Goal: Contribute content: Add original content to the website for others to see

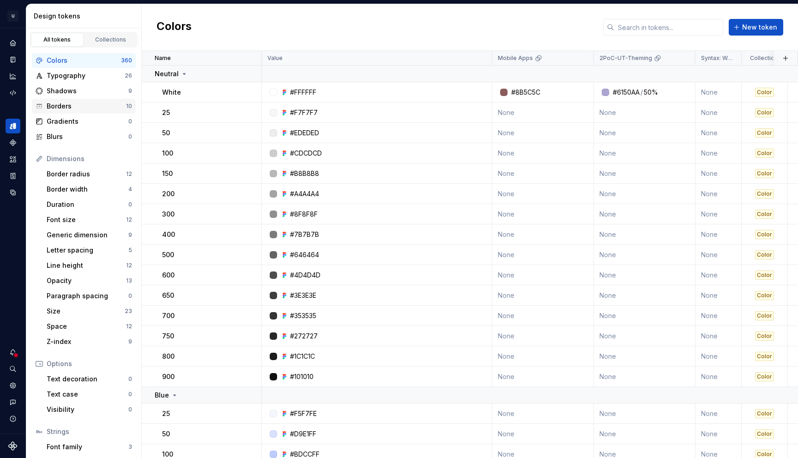
click at [73, 104] on div "Borders" at bounding box center [86, 106] width 79 height 9
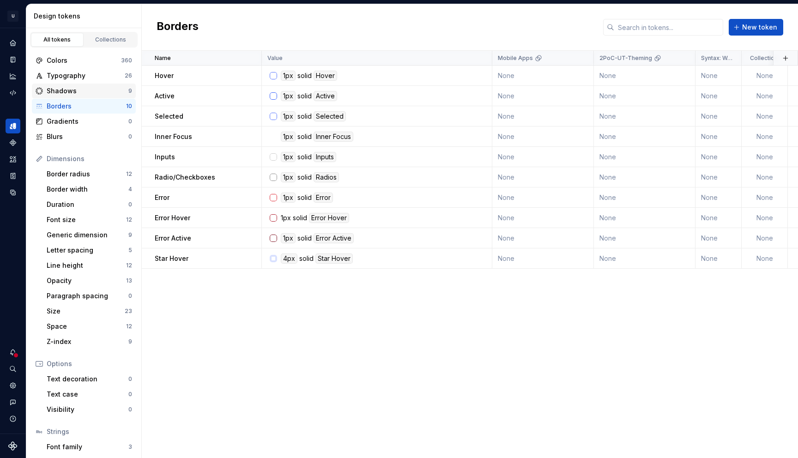
click at [72, 93] on div "Shadows" at bounding box center [88, 90] width 82 height 9
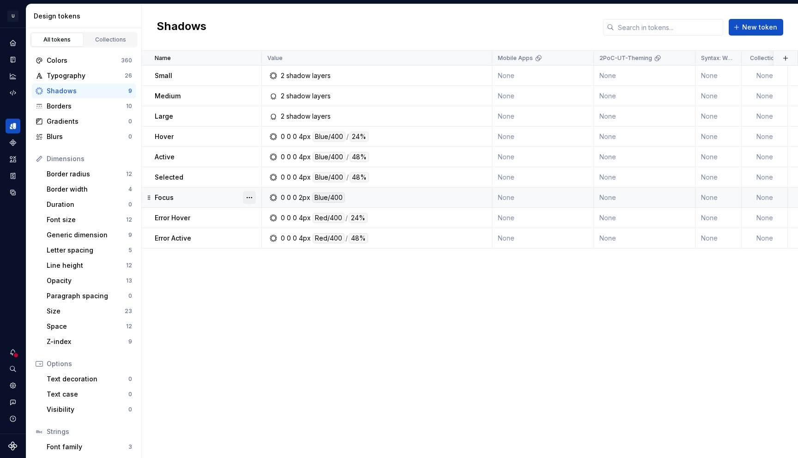
click at [249, 196] on button "button" at bounding box center [249, 197] width 13 height 13
click at [413, 198] on html "U UserTesting Design System EP Design system data Design tokens All tokens Coll…" at bounding box center [399, 229] width 798 height 458
click at [411, 198] on div "0 0 0 2px Blue/400" at bounding box center [380, 198] width 224 height 10
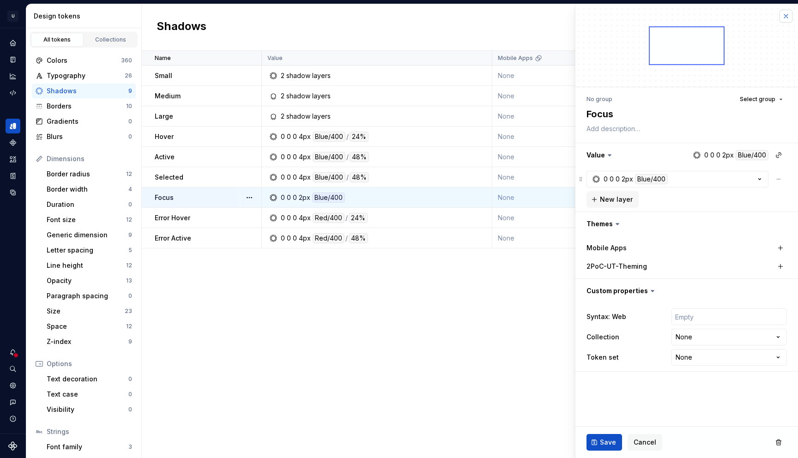
click at [790, 14] on button "button" at bounding box center [786, 16] width 13 height 13
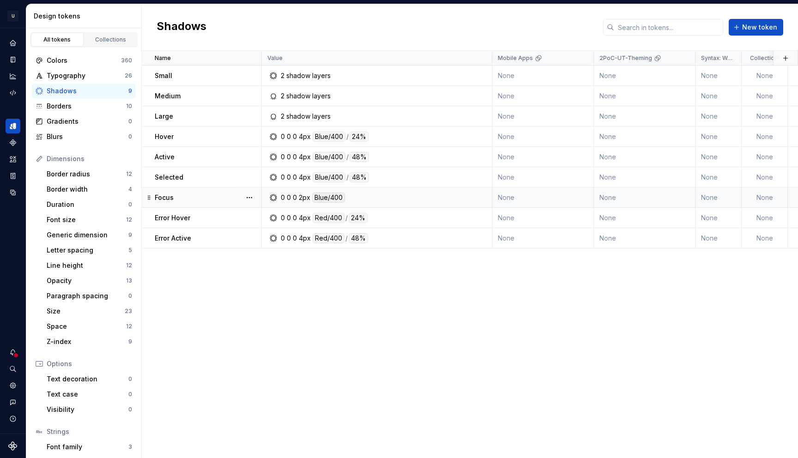
click at [453, 195] on div "0 0 0 2px Blue/400" at bounding box center [380, 198] width 224 height 10
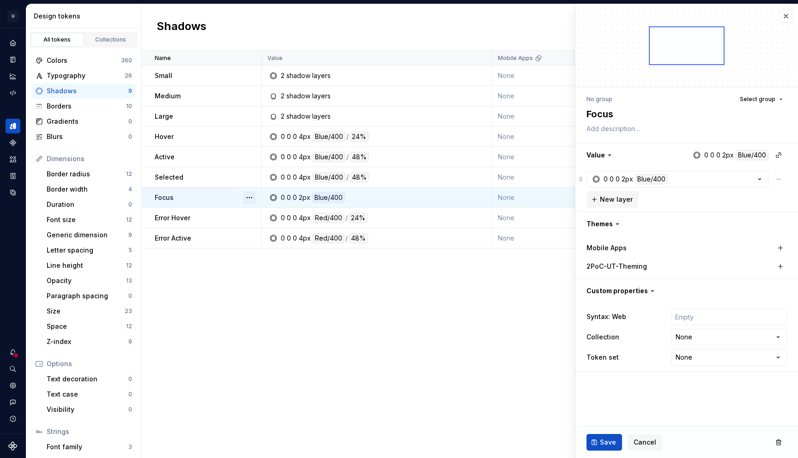
click at [249, 193] on button "button" at bounding box center [249, 197] width 13 height 13
click at [226, 193] on html "U UserTesting Design System EP Design system data Design tokens All tokens Coll…" at bounding box center [399, 229] width 798 height 458
click at [219, 193] on div "Focus" at bounding box center [208, 197] width 106 height 9
click at [784, 17] on button "button" at bounding box center [786, 16] width 13 height 13
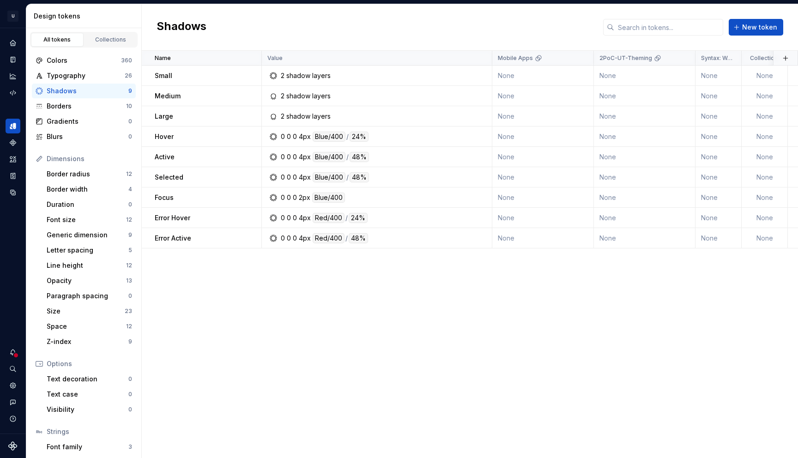
click at [249, 196] on button "button" at bounding box center [249, 197] width 13 height 13
click at [228, 195] on html "U UserTesting Design System EP Design system data Design tokens All tokens Coll…" at bounding box center [399, 229] width 798 height 458
click at [751, 24] on span "New token" at bounding box center [759, 27] width 35 height 9
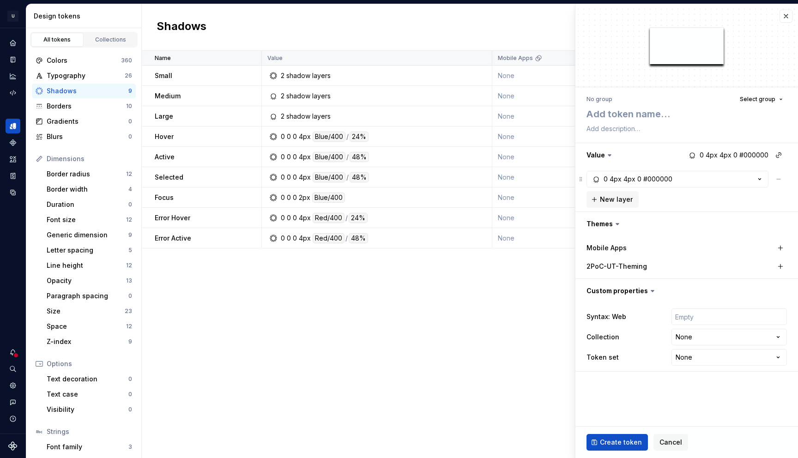
type textarea "*"
type textarea "I"
type textarea "*"
type textarea "In"
type textarea "*"
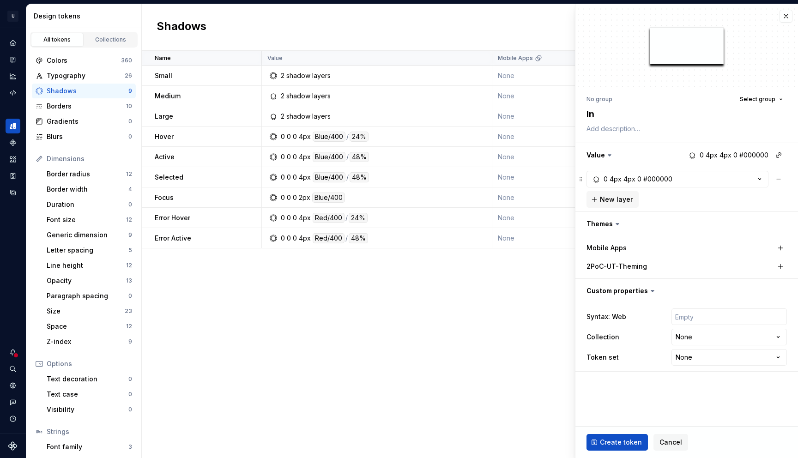
type textarea "Inn"
type textarea "*"
type textarea "Inne"
type textarea "*"
type textarea "Inner"
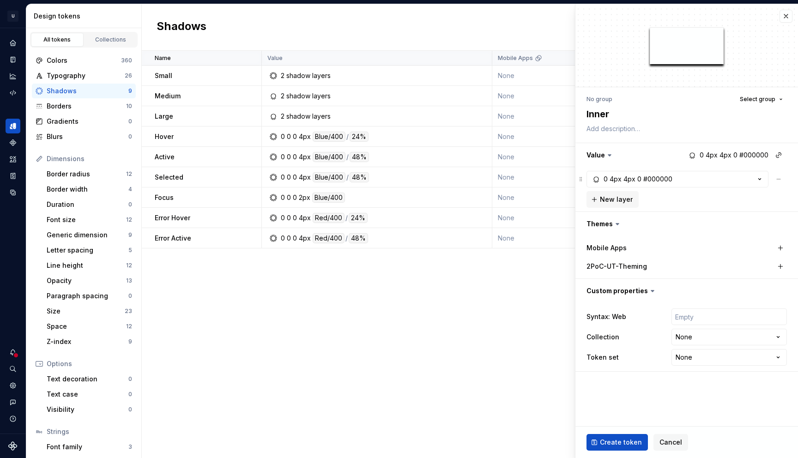
type textarea "*"
type textarea "Inner"
type textarea "*"
type textarea "Inner F"
type textarea "*"
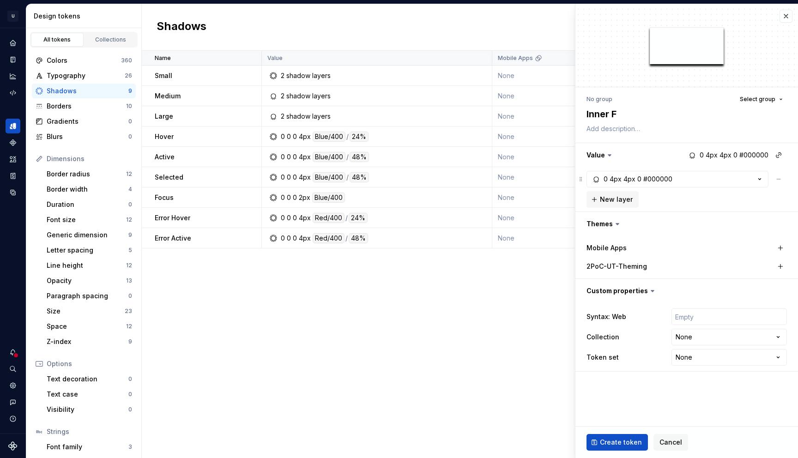
type textarea "Inner Fo"
type textarea "*"
type textarea "Inner Foc"
type textarea "*"
type textarea "Inner Focu"
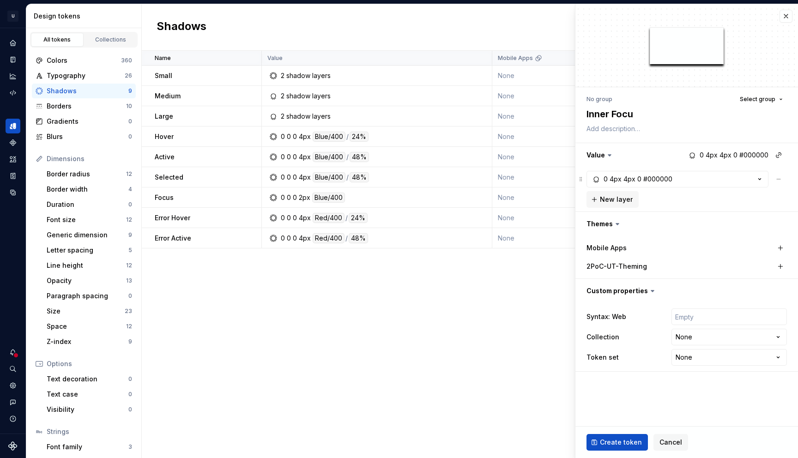
type textarea "*"
type textarea "Inner Focus"
click at [639, 128] on textarea at bounding box center [685, 128] width 201 height 13
type textarea "*"
type textarea "U"
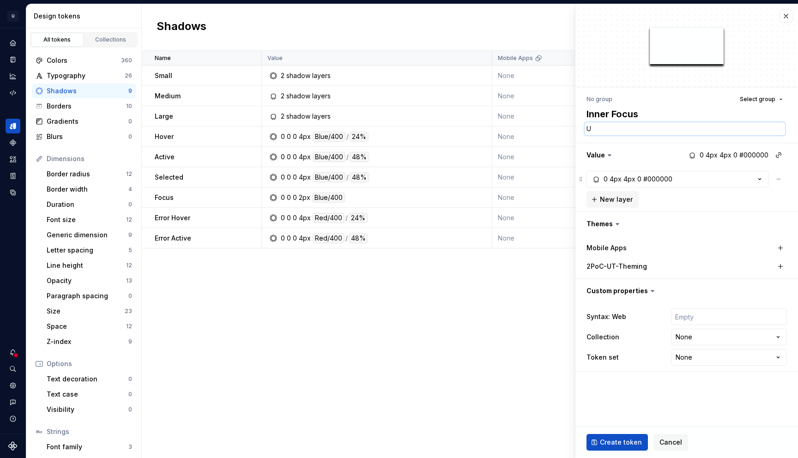
type textarea "*"
type textarea "Us"
type textarea "*"
type textarea "Use"
type textarea "*"
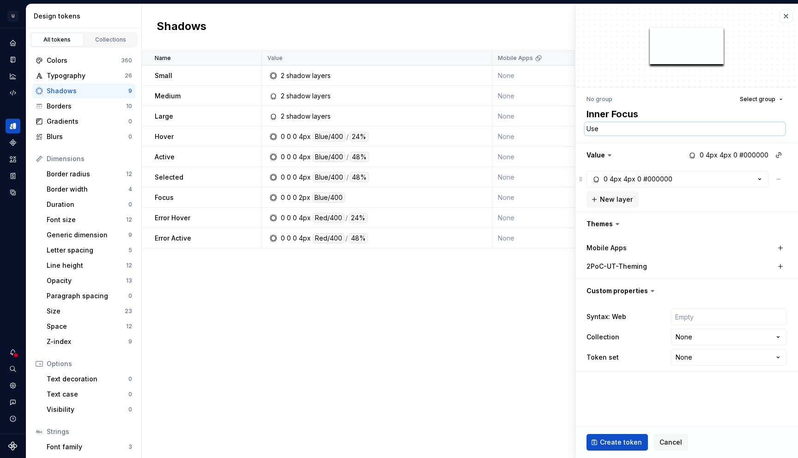
type textarea "Used"
type textarea "*"
type textarea "Used"
type textarea "*"
type textarea "Used i"
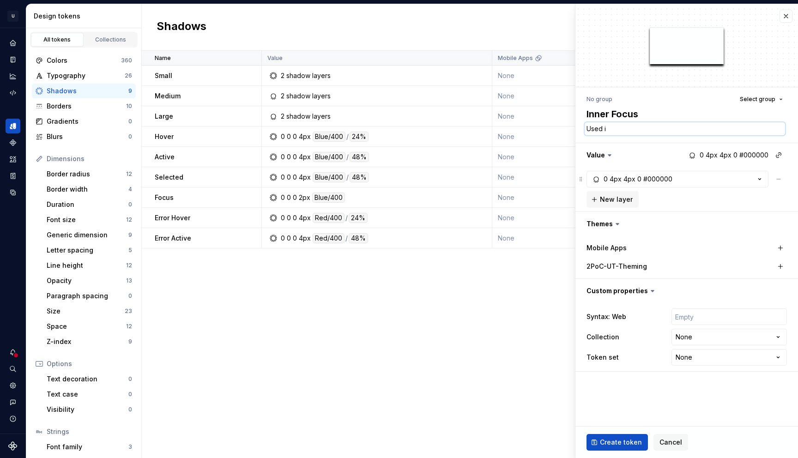
type textarea "*"
type textarea "Used in"
type textarea "*"
type textarea "Used in"
type textarea "*"
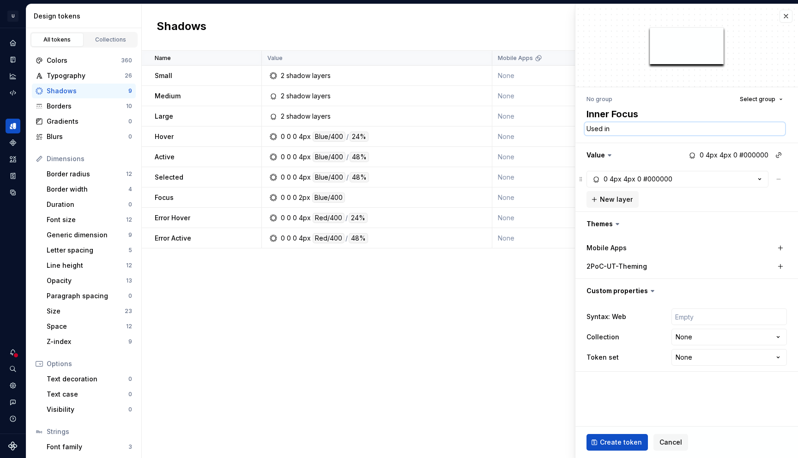
type textarea "Used in t"
type textarea "*"
type textarea "Used in ta"
type textarea "*"
type textarea "Used in tab"
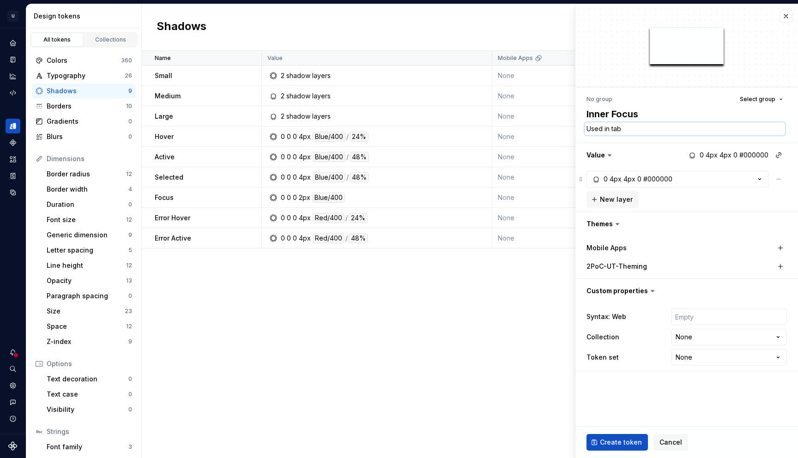
type textarea "*"
type textarea "Used in tabs"
type textarea "*"
type textarea "Used in tabs"
type textarea "*"
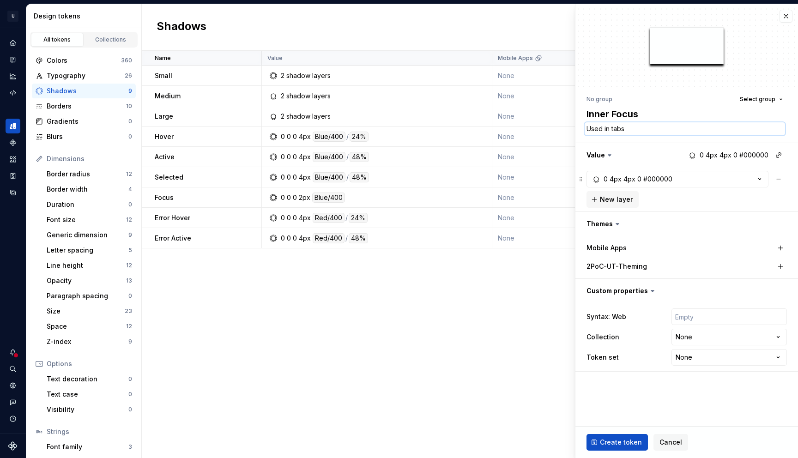
type textarea "Used in tabs t"
type textarea "*"
type textarea "Used in tabs to"
type textarea "*"
type textarea "Used in tabs to"
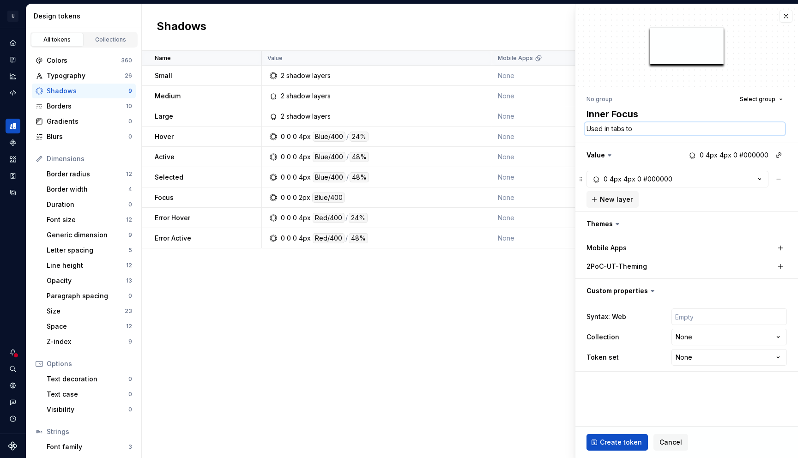
type textarea "*"
type textarea "Used in tabs to a"
type textarea "*"
type textarea "Used in tabs to av"
type textarea "*"
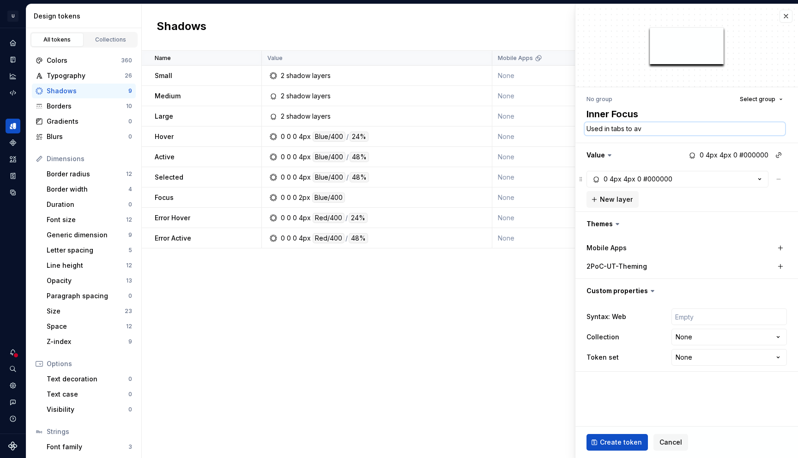
type textarea "Used in tabs to avo"
type textarea "*"
type textarea "Used in tabs to avoi"
type textarea "*"
type textarea "Used in tabs to avo"
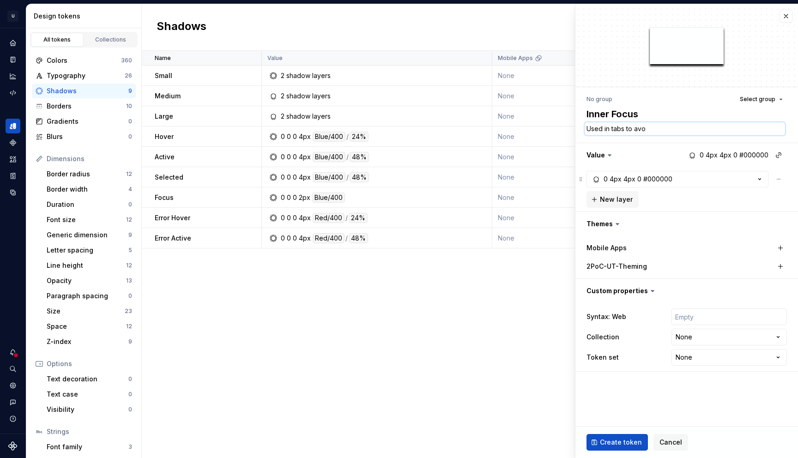
type textarea "*"
type textarea "Used in tabs to avoi"
type textarea "*"
type textarea "Used in tabs to avoid"
type textarea "*"
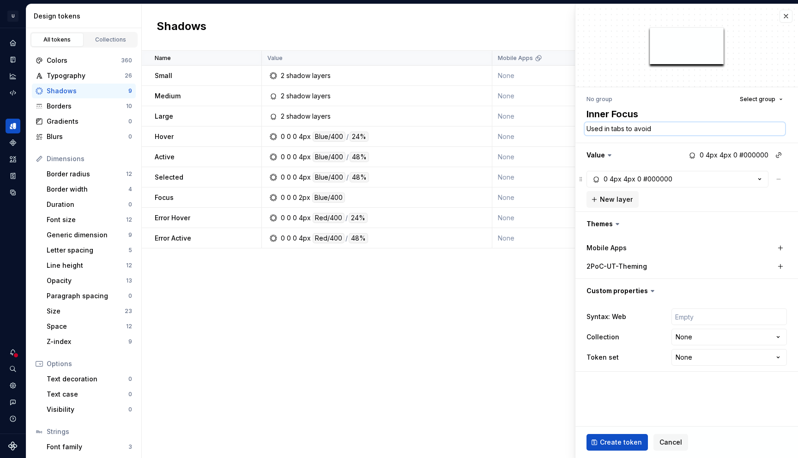
type textarea "Used in tabs to avoid"
type textarea "*"
type textarea "Used in tabs to avoid o"
type textarea "*"
type textarea "Used in tabs to avoid ov"
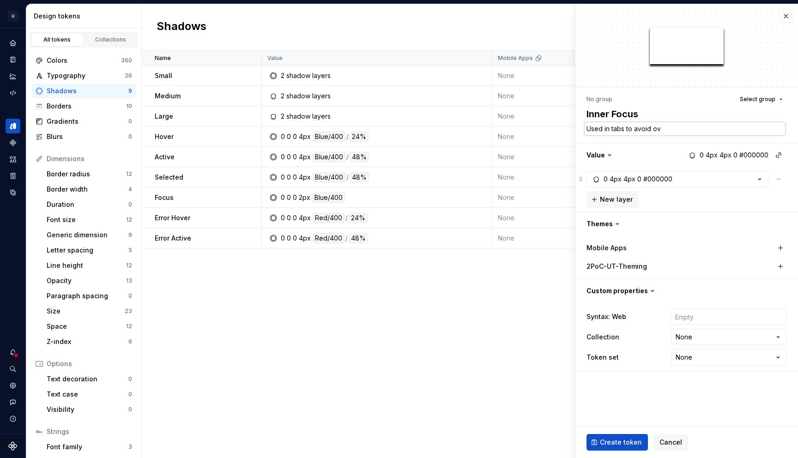
type textarea "*"
type textarea "Used in tabs to avoid ove"
type textarea "*"
type textarea "Used in tabs to avoid over"
type textarea "*"
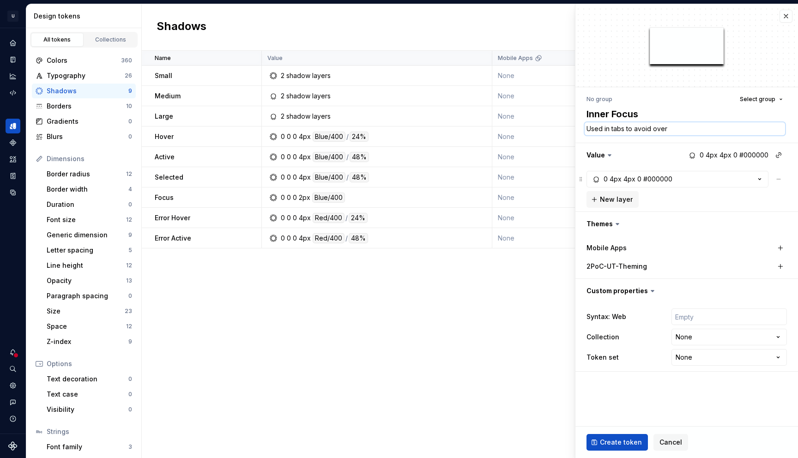
type textarea "Used in tabs to avoid over"
type textarea "*"
type textarea "Used in tabs to avoid over l"
type textarea "*"
type textarea "Used in tabs to avoid over la"
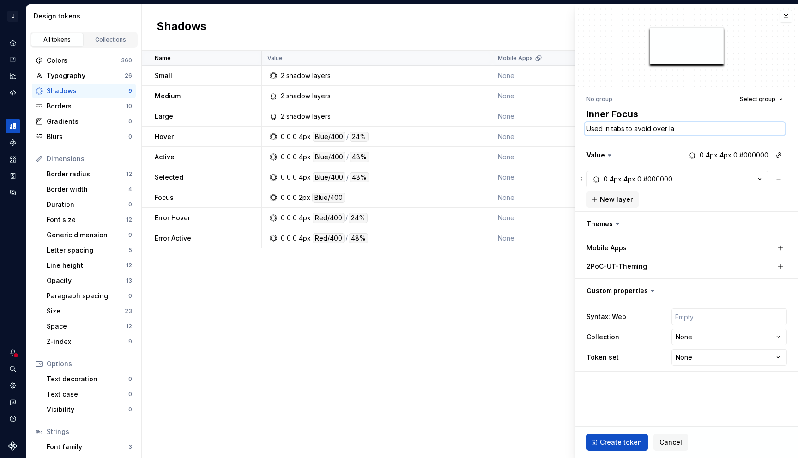
type textarea "*"
type textarea "Used in tabs to avoid over lap"
type textarea "*"
type textarea "Used in tabs to avoid over laps"
click at [712, 154] on button "button" at bounding box center [687, 155] width 223 height 24
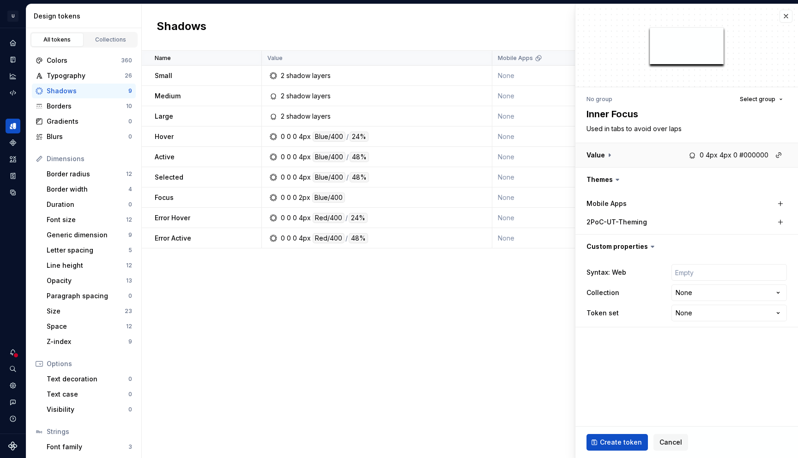
click at [712, 154] on button "button" at bounding box center [687, 155] width 223 height 24
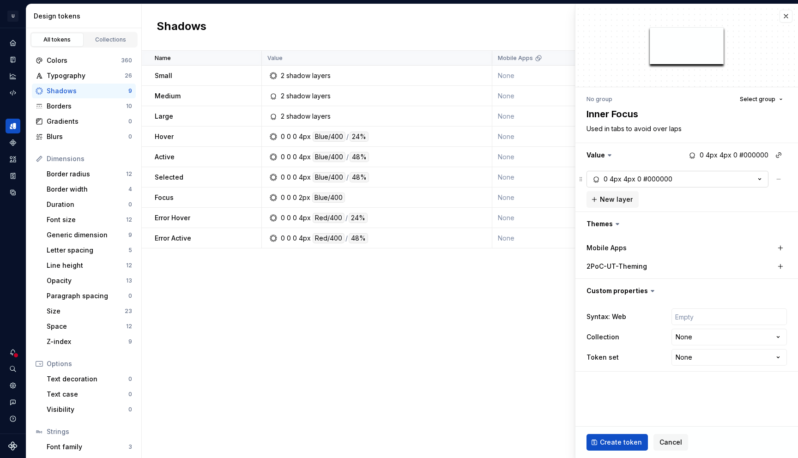
click at [628, 177] on div "4px" at bounding box center [630, 179] width 12 height 9
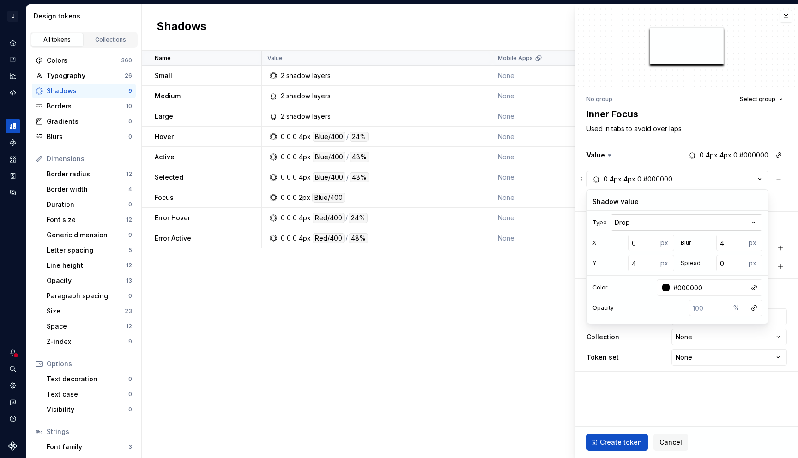
click at [639, 220] on html "U UserTesting Design System EP Design system data Design tokens All tokens Coll…" at bounding box center [399, 229] width 798 height 458
click at [658, 264] on div "px" at bounding box center [666, 263] width 17 height 17
drag, startPoint x: 640, startPoint y: 263, endPoint x: 632, endPoint y: 263, distance: 8.8
click at [632, 263] on input "4" at bounding box center [643, 263] width 30 height 17
click at [665, 264] on div "px" at bounding box center [666, 263] width 17 height 17
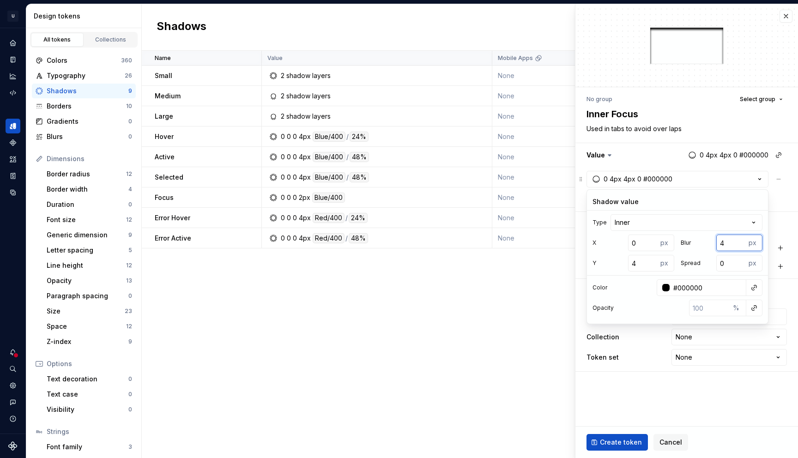
drag, startPoint x: 734, startPoint y: 246, endPoint x: 722, endPoint y: 244, distance: 12.1
click at [722, 244] on input "4" at bounding box center [732, 243] width 30 height 17
type textarea "*"
type input "0"
drag, startPoint x: 638, startPoint y: 264, endPoint x: 619, endPoint y: 264, distance: 18.9
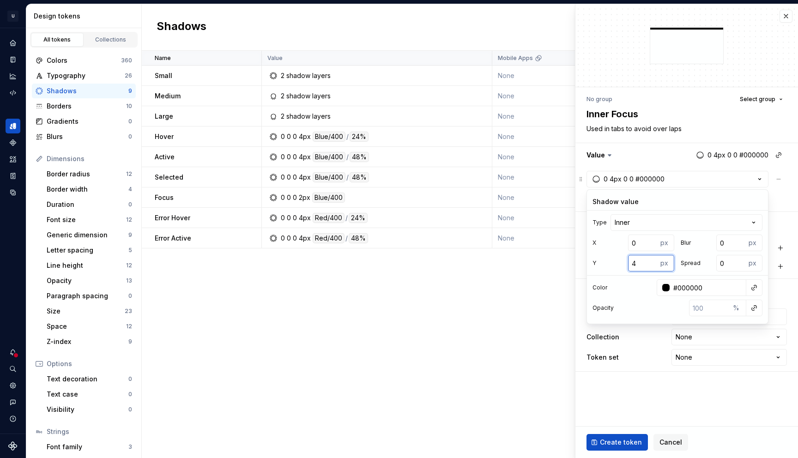
click at [619, 264] on div "Y 4 px" at bounding box center [634, 263] width 82 height 17
drag, startPoint x: 637, startPoint y: 265, endPoint x: 626, endPoint y: 265, distance: 11.1
click at [626, 265] on div "Y 4 px" at bounding box center [634, 263] width 82 height 17
type textarea "*"
type input "2"
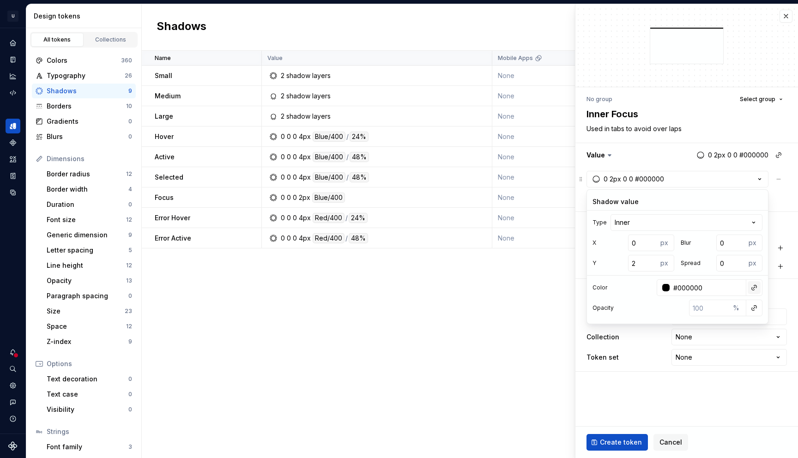
click at [759, 288] on button "button" at bounding box center [754, 287] width 13 height 13
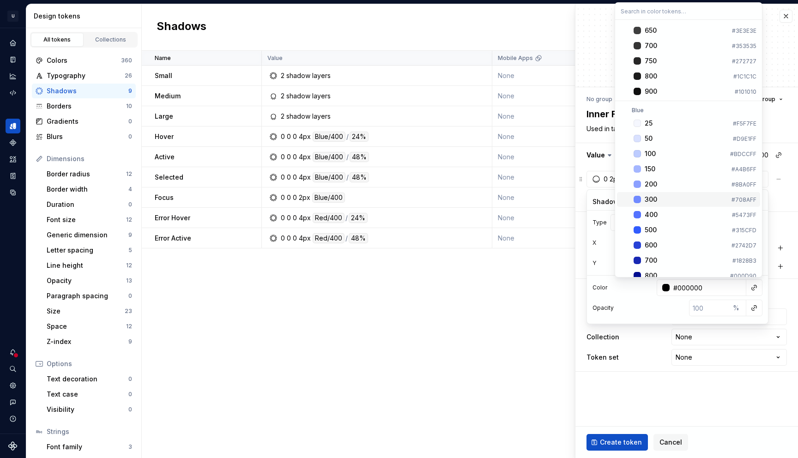
scroll to position [170, 0]
click at [660, 225] on div "500" at bounding box center [687, 228] width 84 height 9
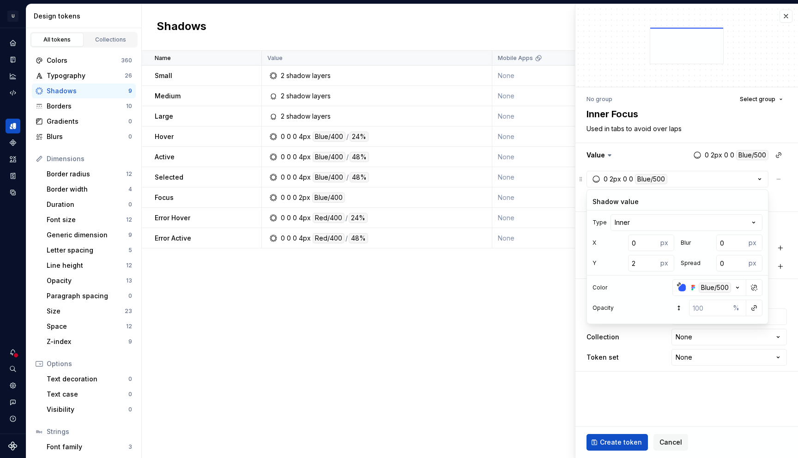
click at [786, 201] on div "0 2px 0 0 Blue/500 New layer" at bounding box center [687, 189] width 201 height 37
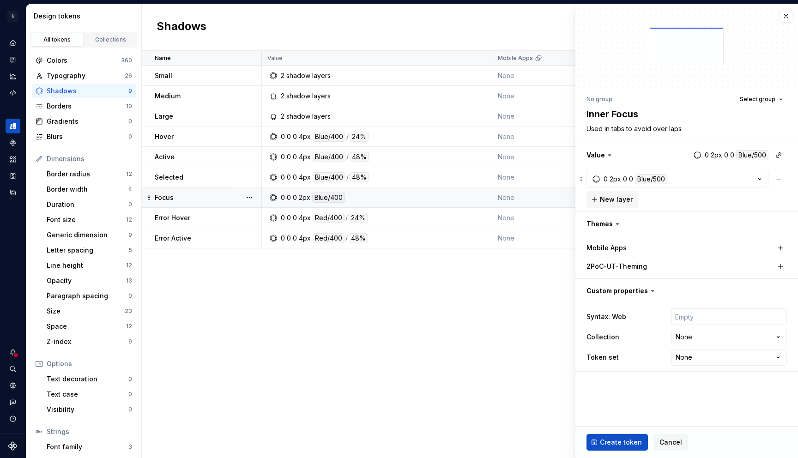
click at [454, 203] on td "0 0 0 2px Blue/400" at bounding box center [377, 198] width 231 height 20
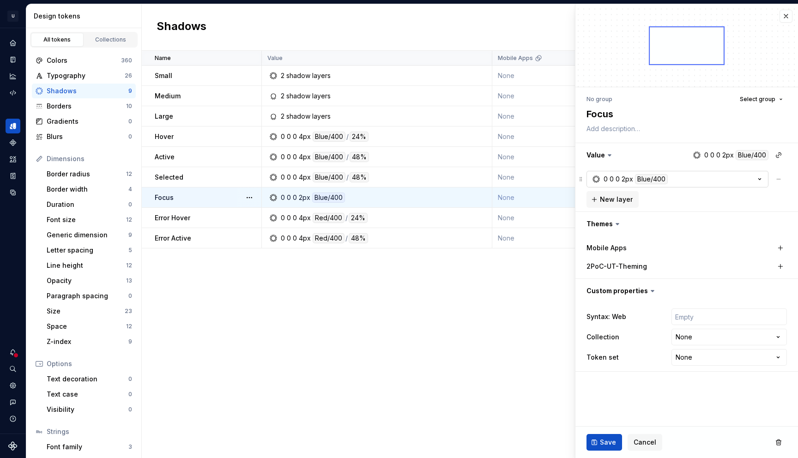
click at [681, 176] on button "0 0 0 2px Blue/400" at bounding box center [678, 179] width 182 height 17
click at [222, 195] on div "Focus" at bounding box center [208, 197] width 106 height 9
click at [344, 278] on div "Name Value Mobile Apps 2PoC-UT-Theming Syntax: Web Collection Token set Descrip…" at bounding box center [470, 254] width 657 height 407
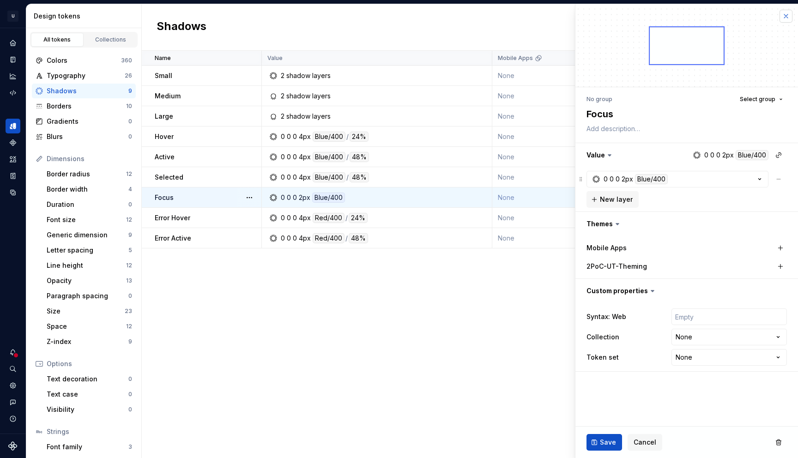
click at [790, 18] on button "button" at bounding box center [786, 16] width 13 height 13
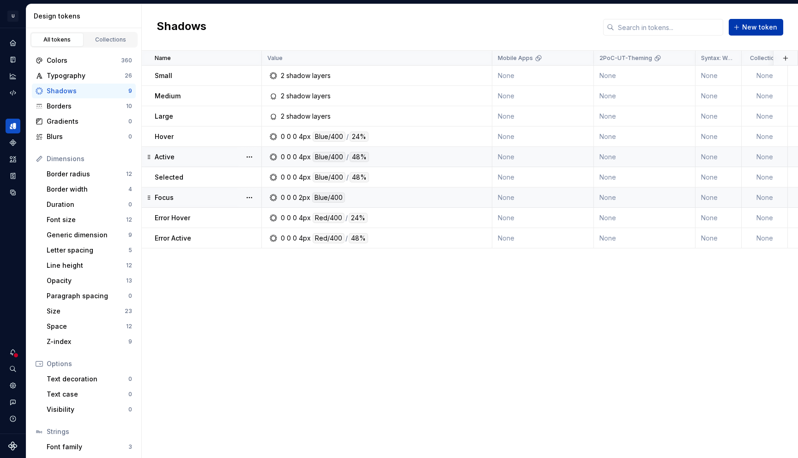
click at [772, 29] on span "New token" at bounding box center [759, 27] width 35 height 9
click at [760, 31] on span "New token" at bounding box center [759, 27] width 35 height 9
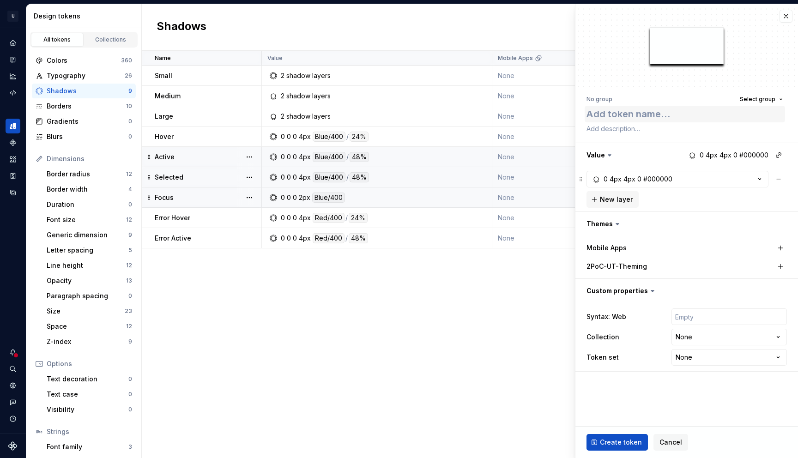
type textarea "*"
type textarea "I"
type textarea "*"
type textarea "In"
type textarea "*"
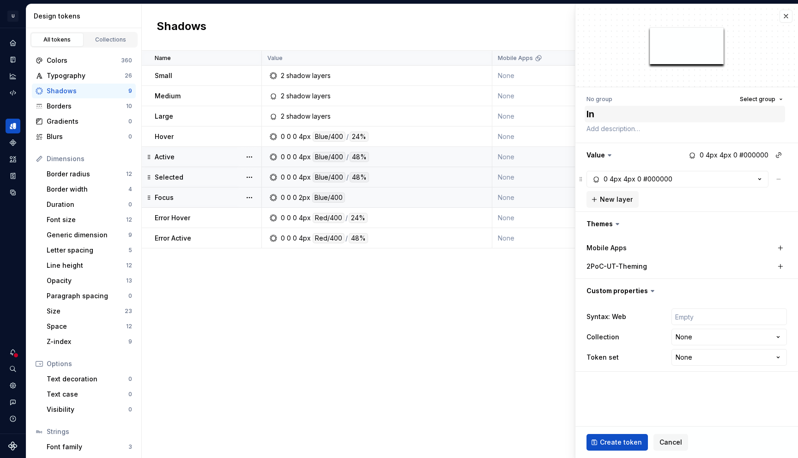
type textarea "Inn"
type textarea "*"
type textarea "Inne"
type textarea "*"
type textarea "Inner"
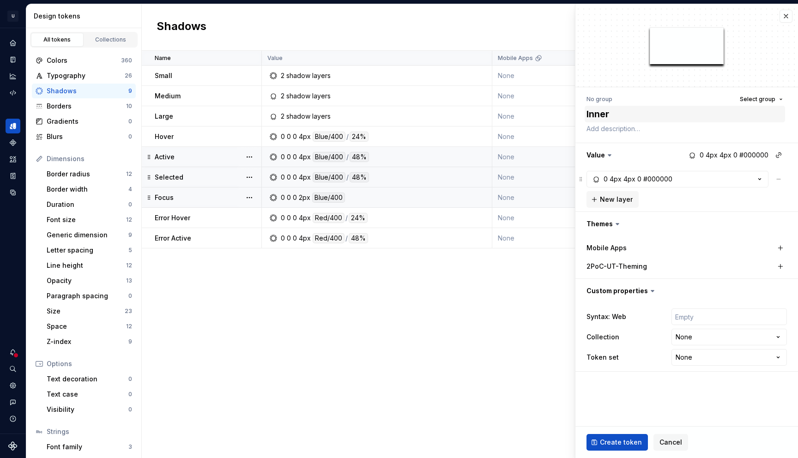
type textarea "*"
type textarea "Inner"
type textarea "*"
type textarea "Inner F"
type textarea "*"
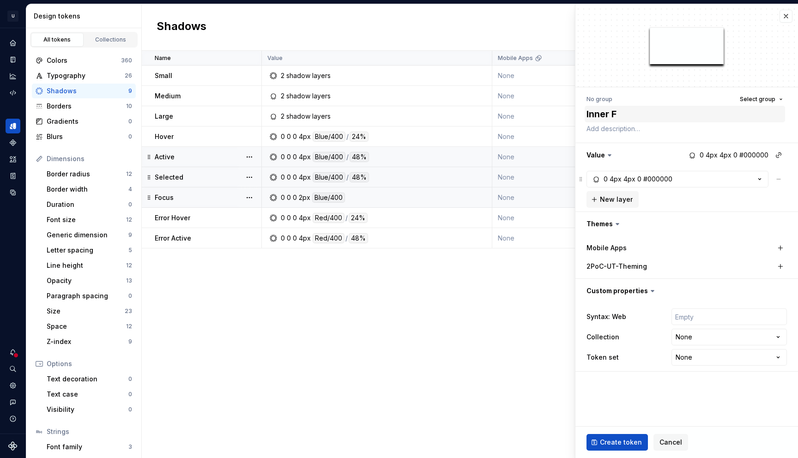
type textarea "Inner Fc"
type textarea "*"
type textarea "Inner F"
type textarea "*"
type textarea "Inner"
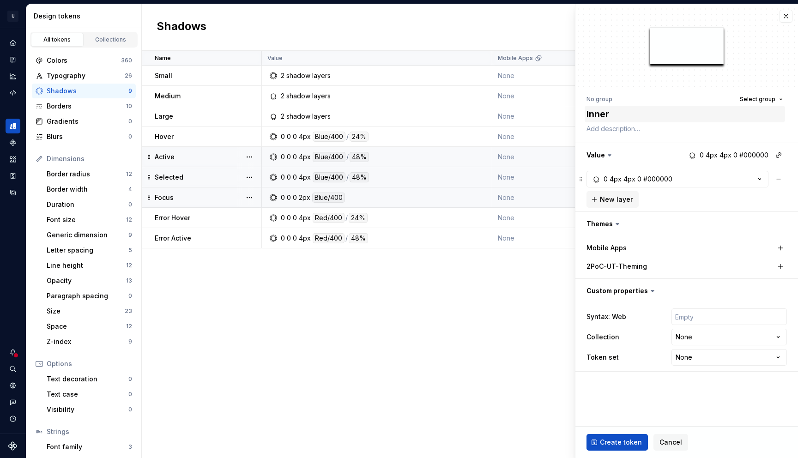
type textarea "*"
type textarea "Inner"
type textarea "*"
type textarea "Inne"
type textarea "*"
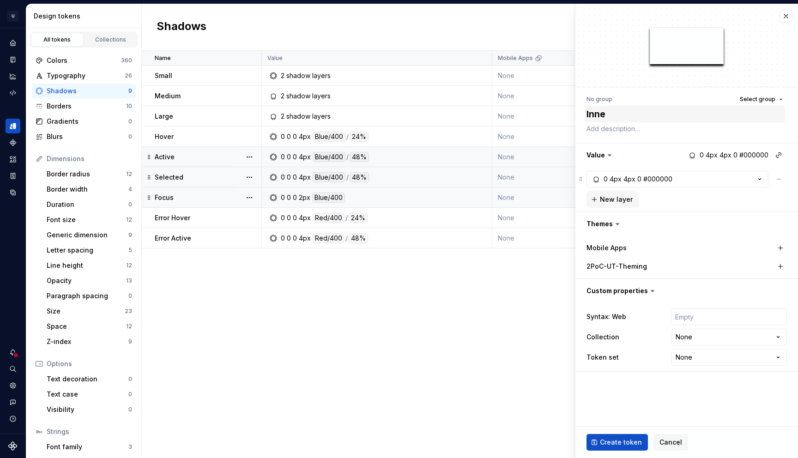
type textarea "Inn"
type textarea "*"
type textarea "In"
type textarea "*"
type textarea "I"
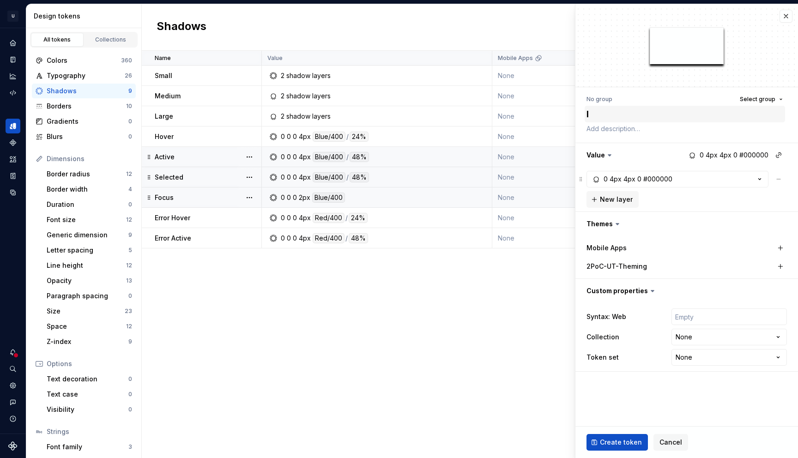
type textarea "*"
type textarea "F"
type textarea "*"
type textarea "Fo"
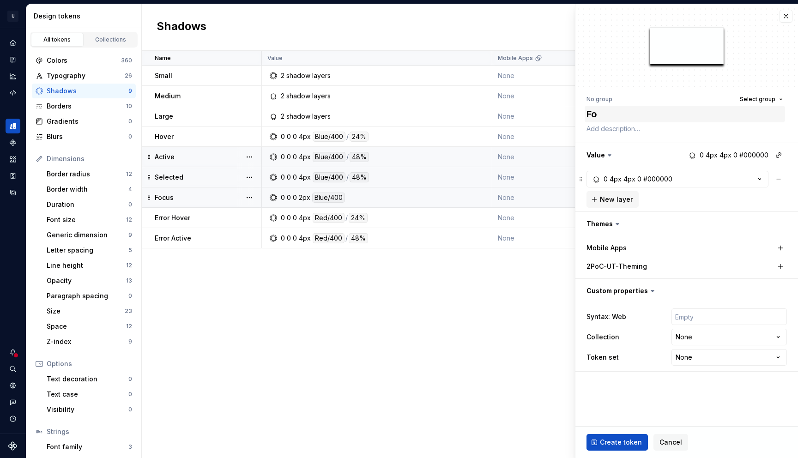
type textarea "*"
type textarea "Foc"
type textarea "*"
type textarea "Focu"
type textarea "*"
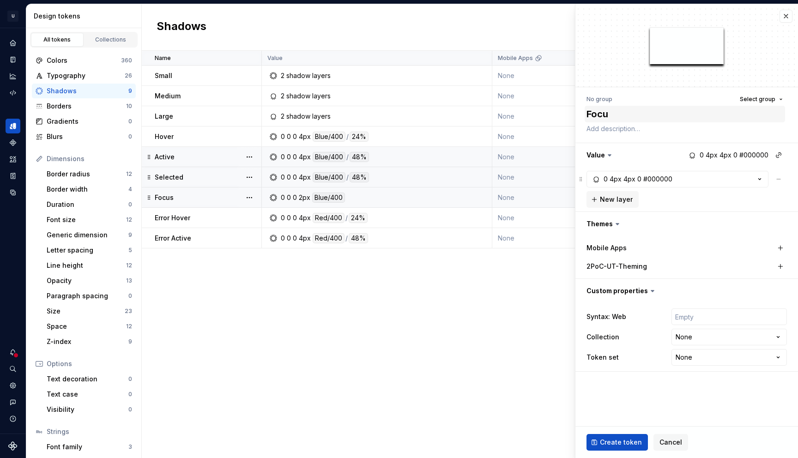
type textarea "Focus"
type textarea "*"
type textarea "Focus"
type textarea "*"
type textarea "Focus I"
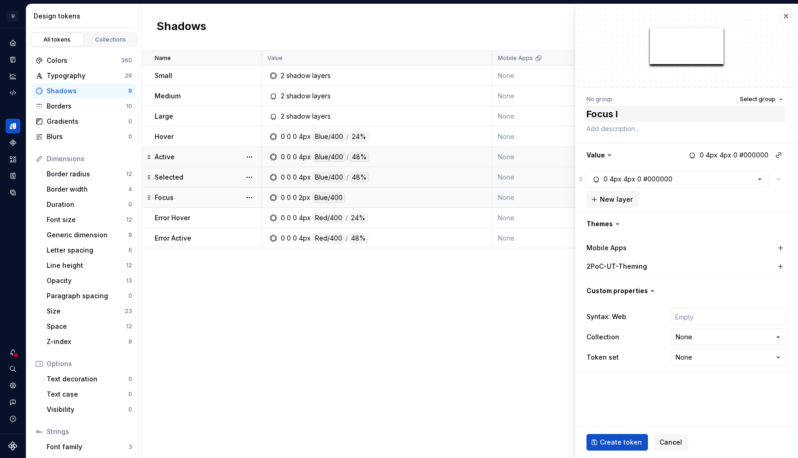
type textarea "*"
type textarea "Focus In"
type textarea "*"
type textarea "Focus Inn"
type textarea "*"
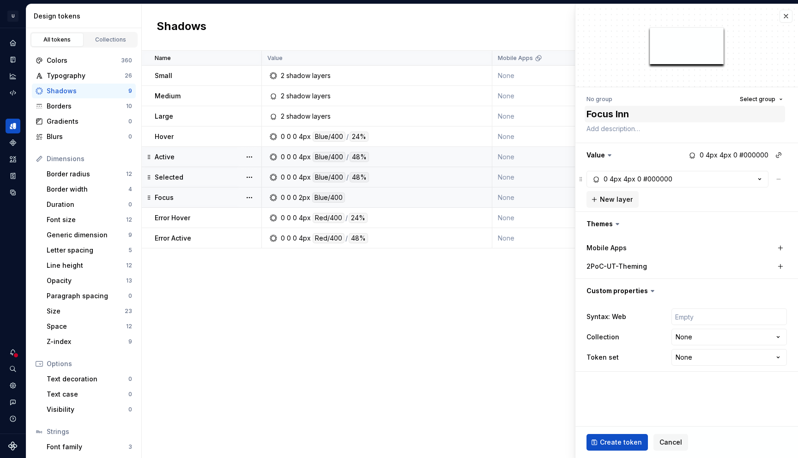
type textarea "Focus Inne"
type textarea "*"
type textarea "Focus Inner"
click at [759, 180] on icon "button" at bounding box center [759, 179] width 9 height 9
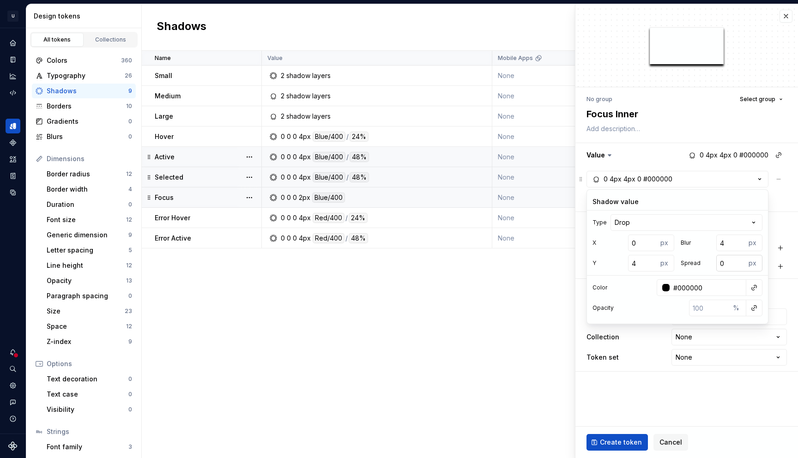
click at [727, 267] on input "0" at bounding box center [732, 263] width 30 height 17
type textarea "*"
type input "2"
drag, startPoint x: 730, startPoint y: 247, endPoint x: 714, endPoint y: 243, distance: 16.0
click at [714, 243] on div "Blur 4 px" at bounding box center [722, 243] width 82 height 17
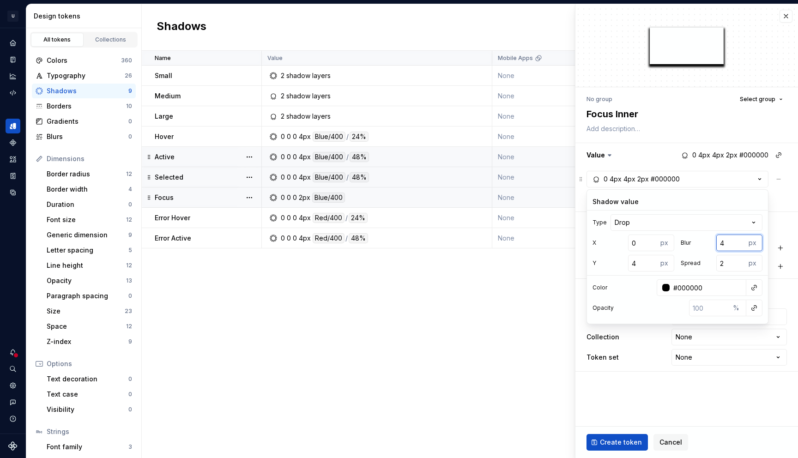
click at [730, 241] on input "4" at bounding box center [732, 243] width 30 height 17
type textarea "*"
type input "0"
click at [637, 261] on input "4" at bounding box center [643, 263] width 30 height 17
type textarea "*"
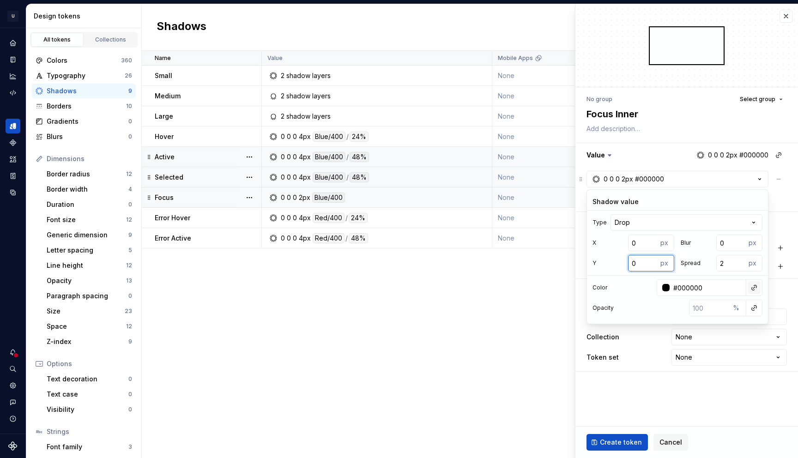
type input "0"
click at [754, 286] on button "button" at bounding box center [754, 287] width 13 height 13
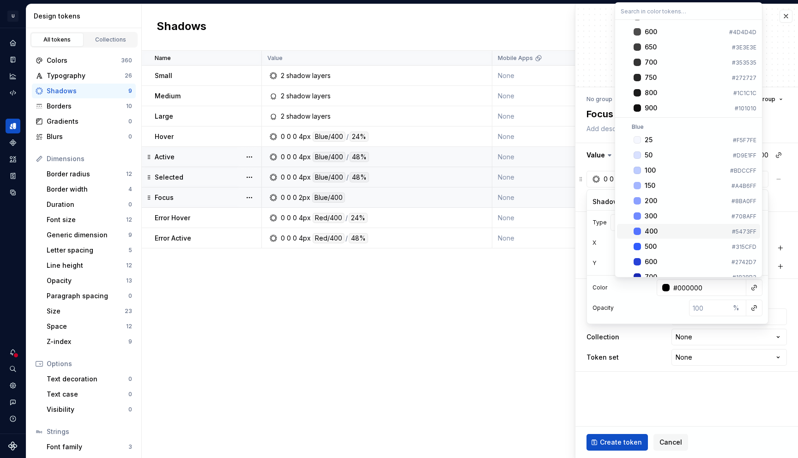
scroll to position [152, 0]
click at [675, 240] on span "500 #315CFD" at bounding box center [688, 246] width 143 height 15
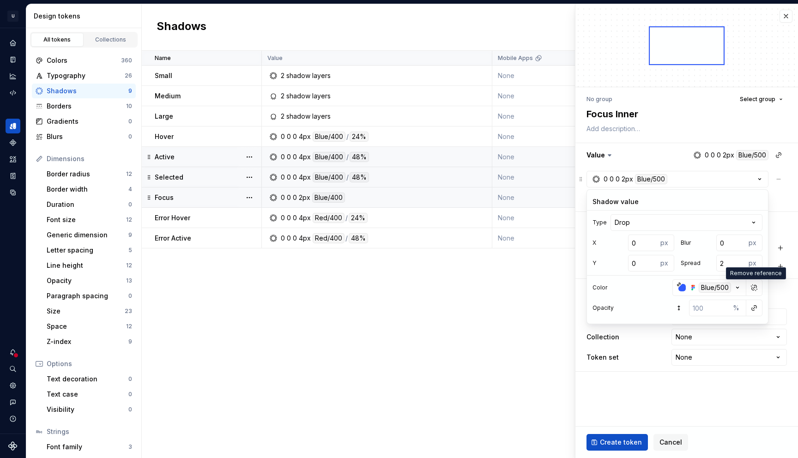
click at [784, 204] on div "0 0 0 2px Blue/500 New layer" at bounding box center [687, 189] width 201 height 37
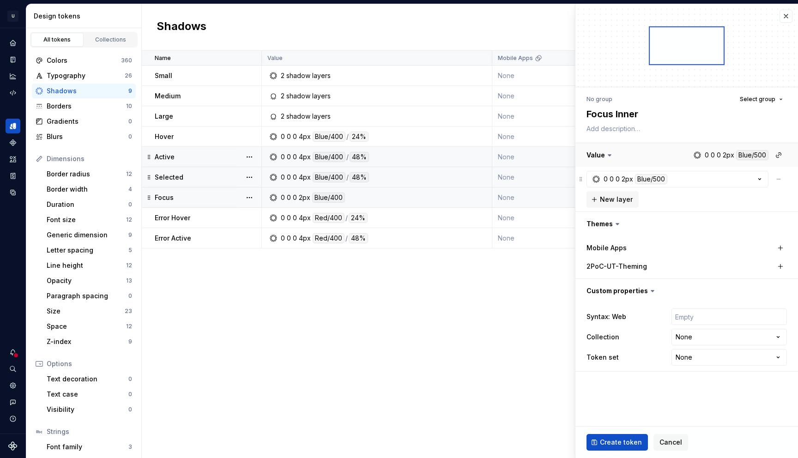
click at [758, 154] on button "button" at bounding box center [687, 155] width 223 height 24
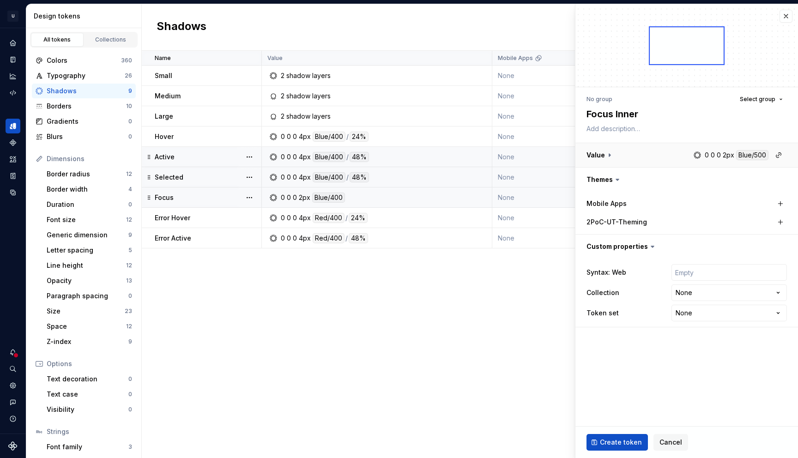
click at [758, 154] on button "button" at bounding box center [687, 155] width 223 height 24
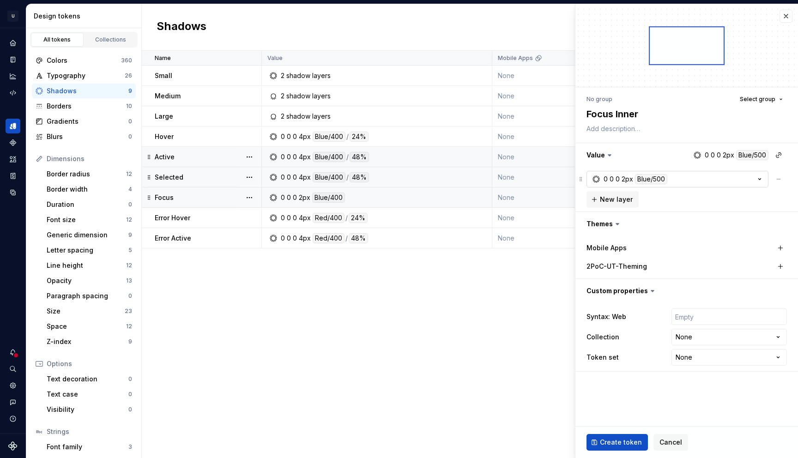
click at [657, 180] on div "Blue/500" at bounding box center [651, 179] width 32 height 10
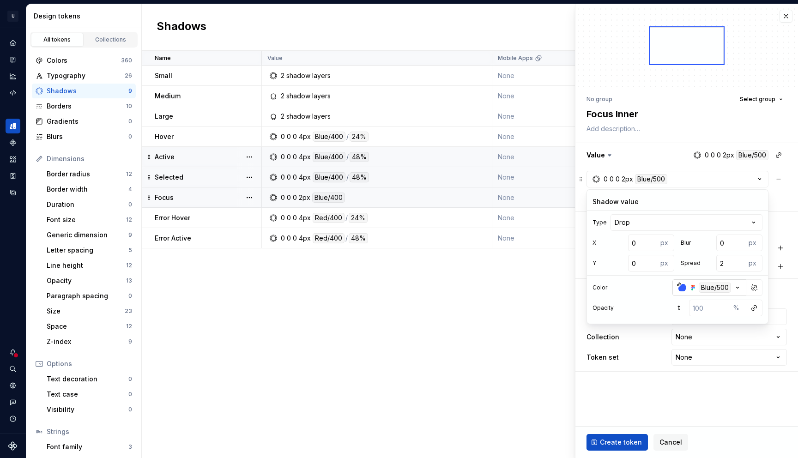
click at [711, 286] on div "Blue/500" at bounding box center [715, 288] width 32 height 10
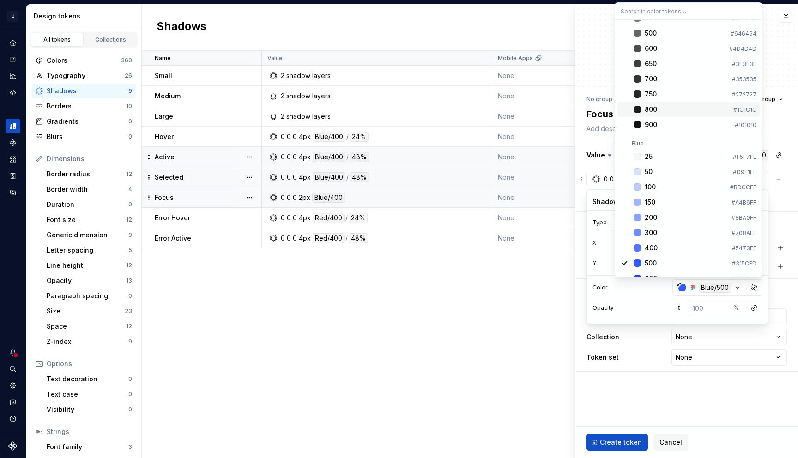
scroll to position [156, 0]
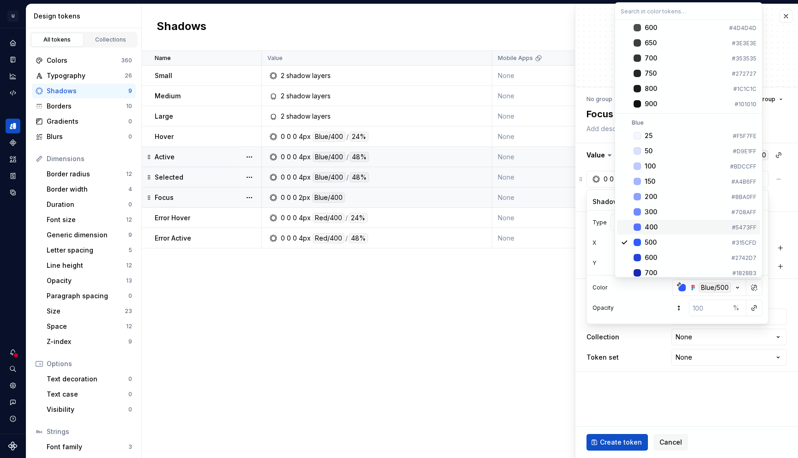
click at [671, 231] on div "400" at bounding box center [687, 227] width 84 height 9
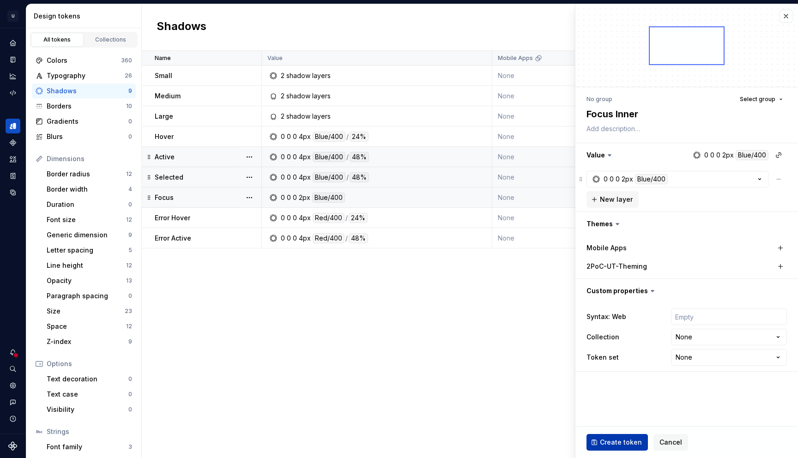
click at [617, 441] on span "Create token" at bounding box center [621, 442] width 42 height 9
type textarea "*"
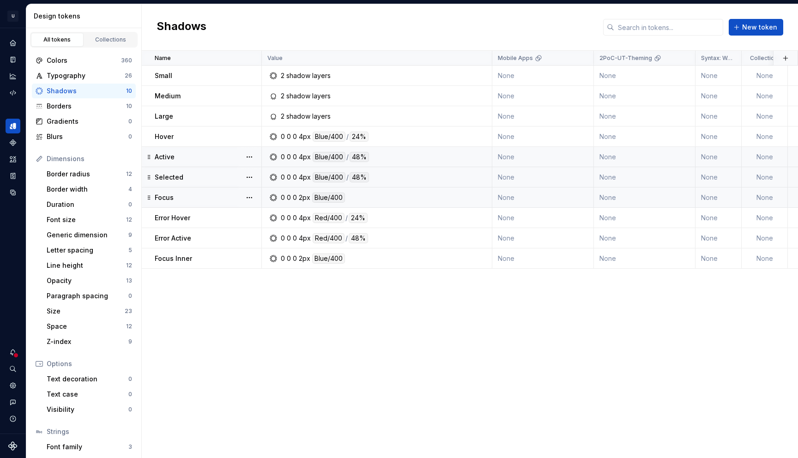
click at [151, 196] on icon at bounding box center [149, 197] width 7 height 7
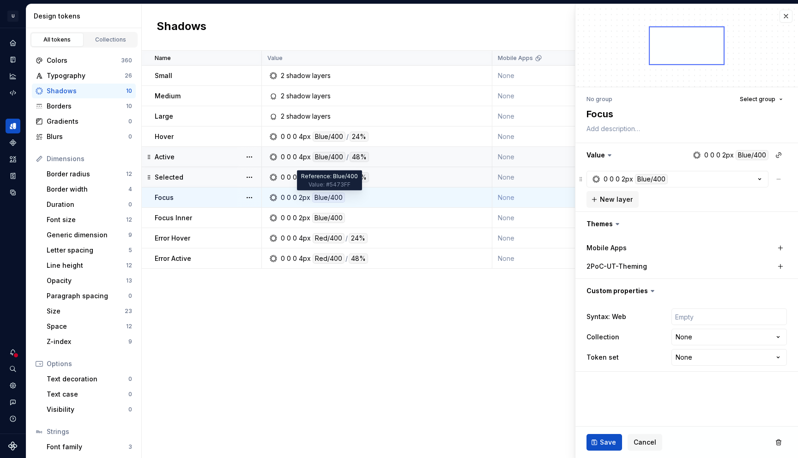
click at [333, 196] on div "Blue/400" at bounding box center [328, 198] width 33 height 10
click at [659, 179] on div "Blue/400" at bounding box center [651, 179] width 33 height 10
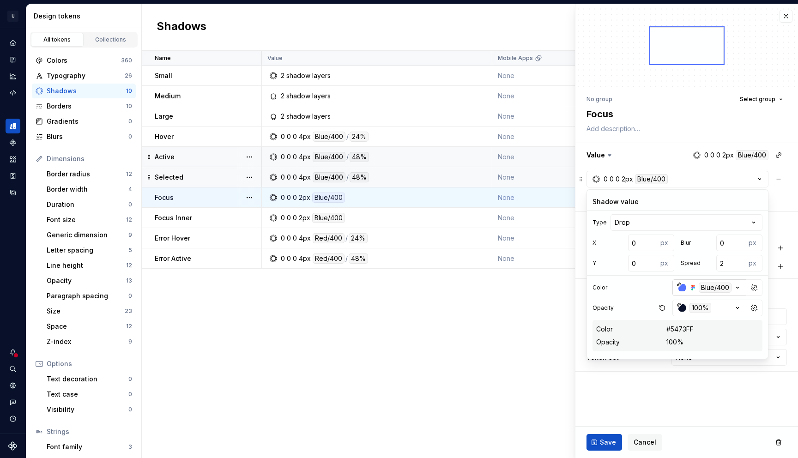
click at [736, 288] on icon "button" at bounding box center [737, 287] width 9 height 9
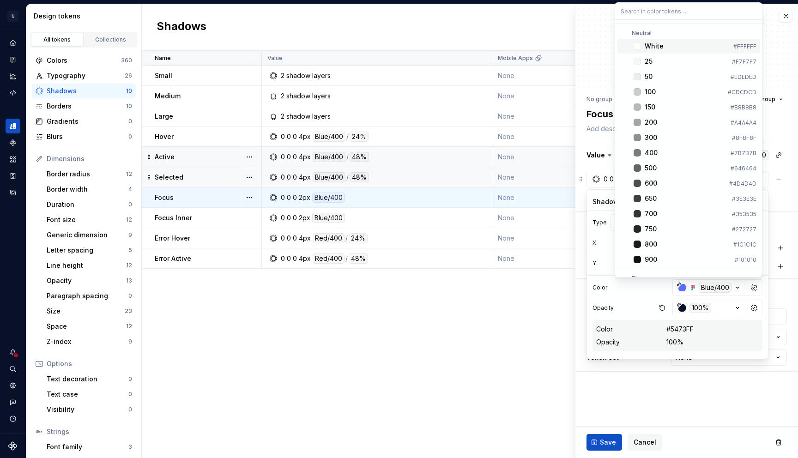
click at [703, 286] on html "U UserTesting Design System EP Design system data Design tokens All tokens Coll…" at bounding box center [399, 229] width 798 height 458
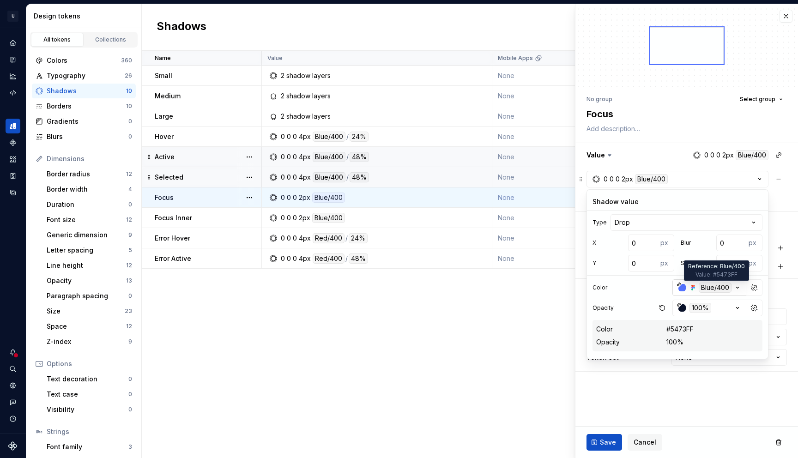
click at [707, 287] on div "Blue/400" at bounding box center [715, 288] width 33 height 10
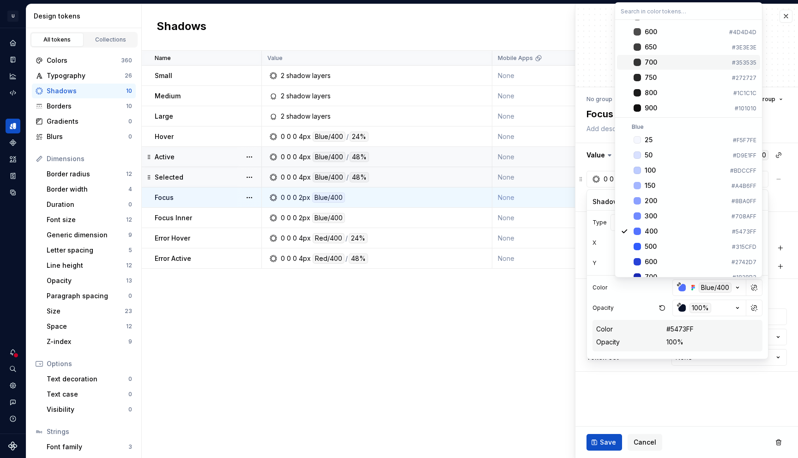
scroll to position [152, 0]
click at [649, 243] on div "500" at bounding box center [651, 246] width 12 height 9
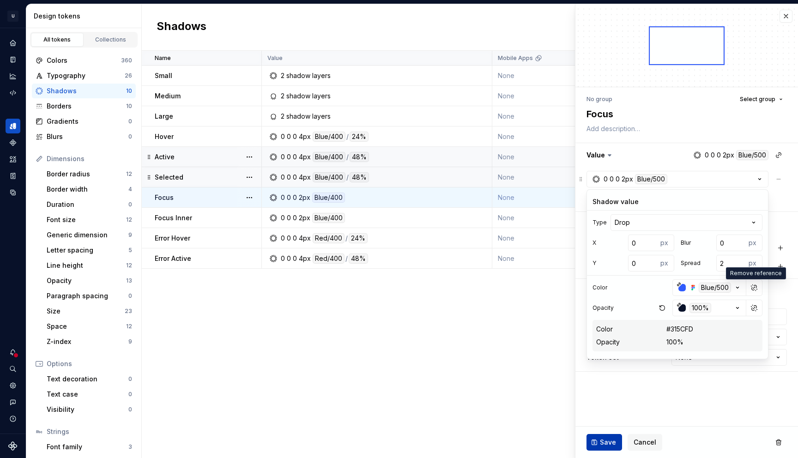
click at [602, 438] on span "Save" at bounding box center [608, 442] width 16 height 9
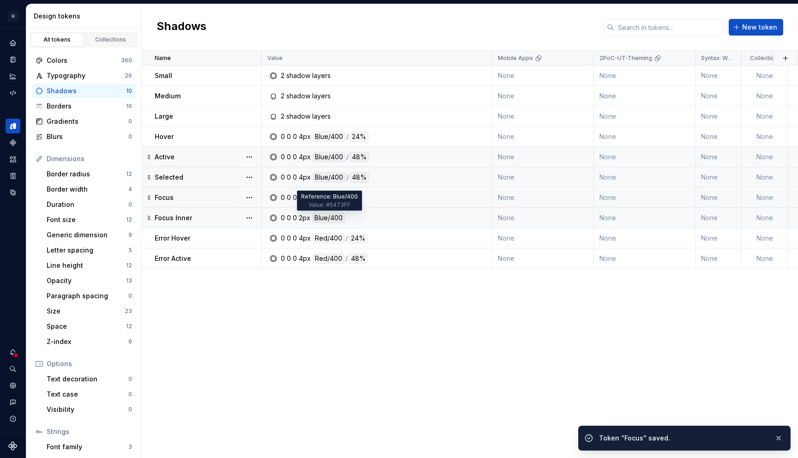
click at [335, 218] on div "Blue/400" at bounding box center [328, 218] width 33 height 10
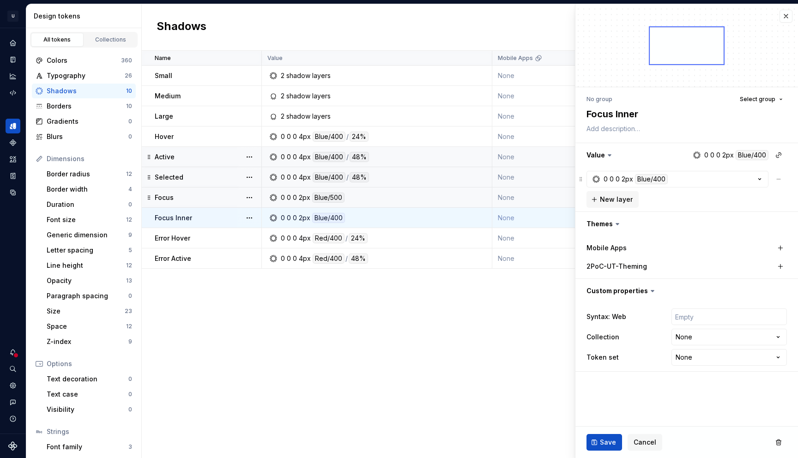
click at [335, 219] on div "Blue/400" at bounding box center [328, 218] width 33 height 10
click at [652, 178] on div "Blue/400" at bounding box center [651, 179] width 33 height 10
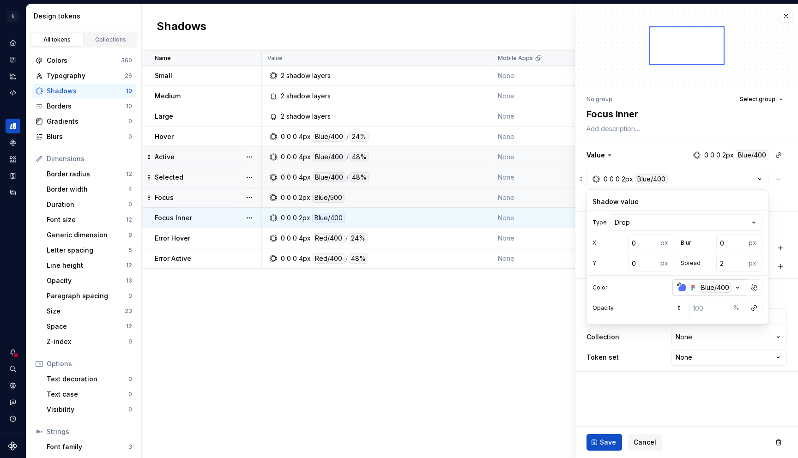
click at [713, 289] on div "Blue/400" at bounding box center [715, 288] width 33 height 10
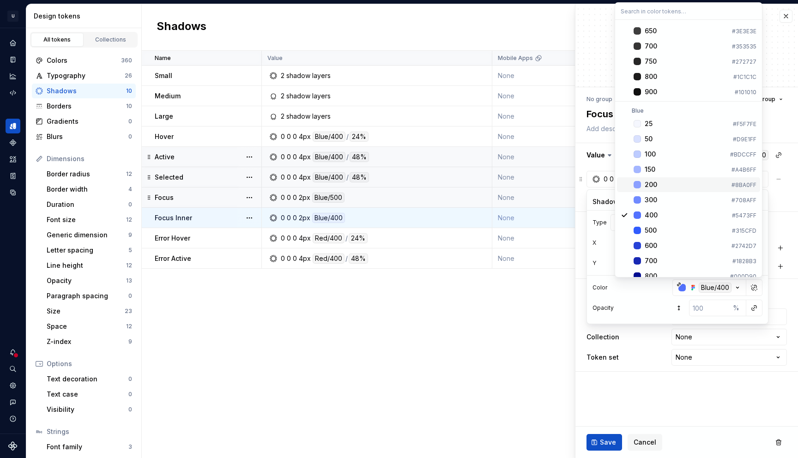
scroll to position [179, 0]
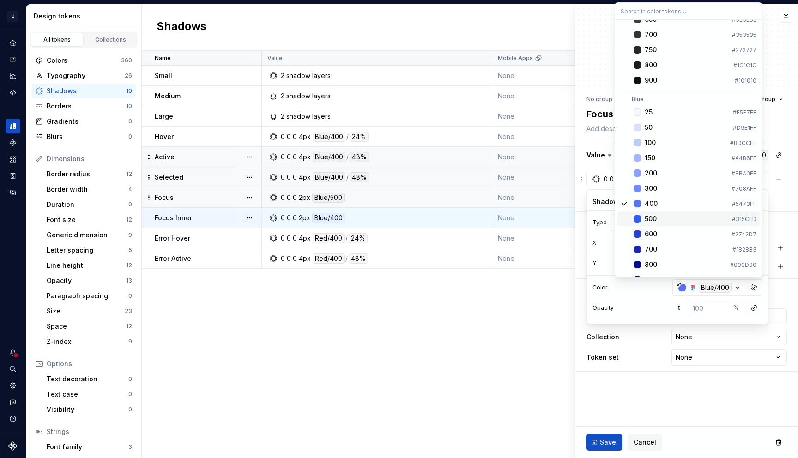
click at [683, 219] on div "500" at bounding box center [687, 218] width 84 height 9
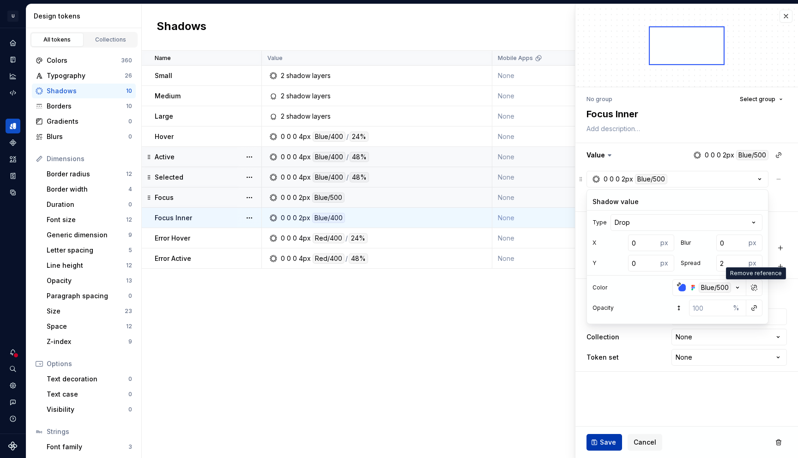
click at [604, 442] on span "Save" at bounding box center [608, 442] width 16 height 9
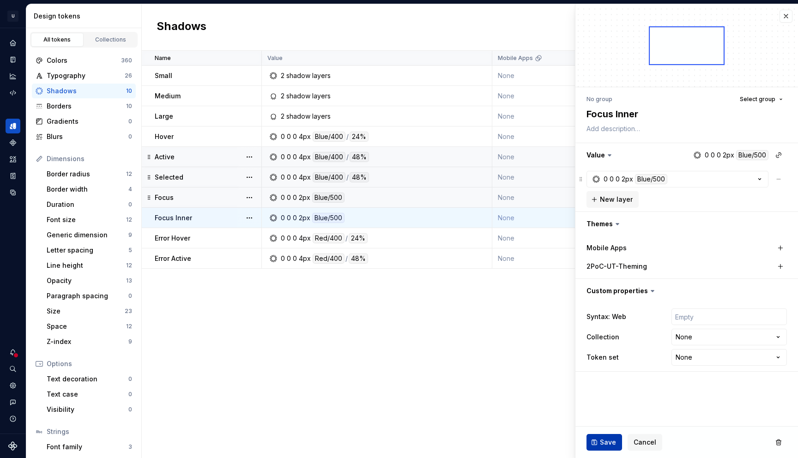
type textarea "*"
